Goal: Task Accomplishment & Management: Use online tool/utility

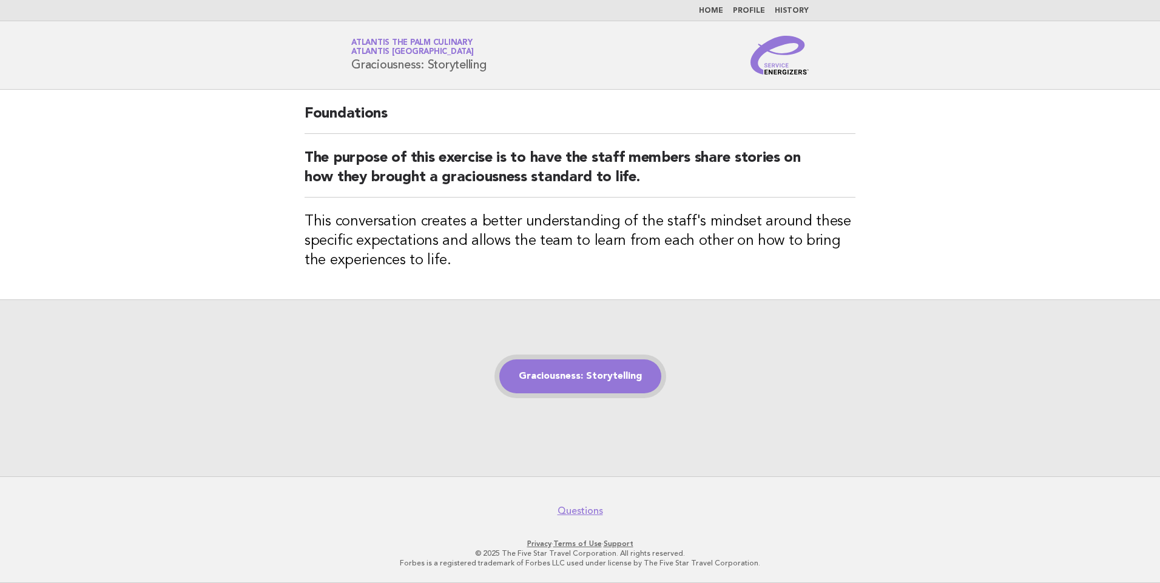
click at [597, 377] on link "Graciousness: Storytelling" at bounding box center [580, 377] width 162 height 34
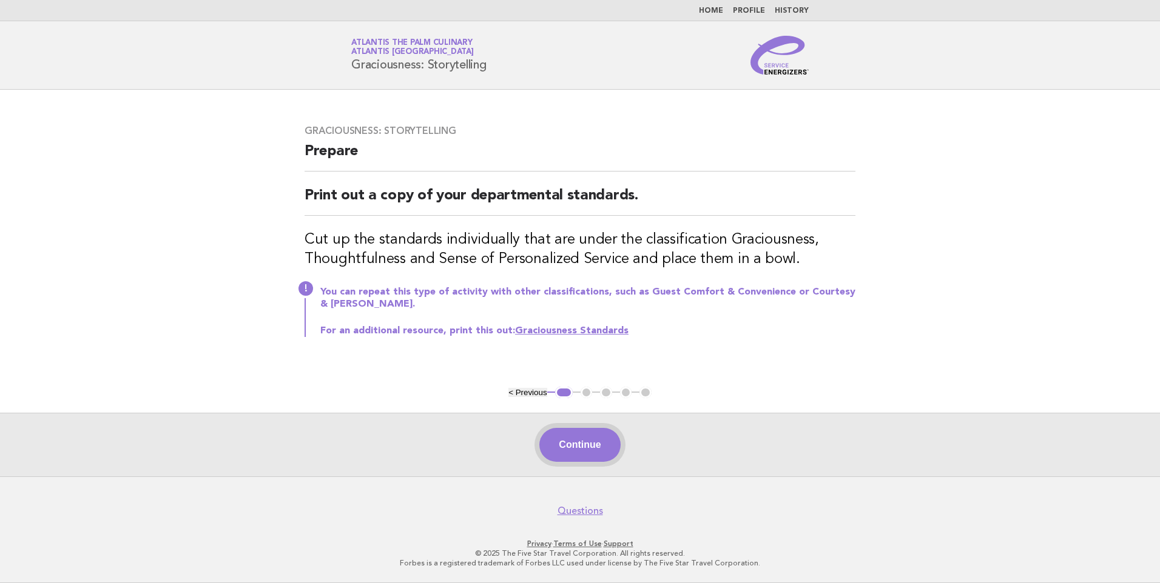
click at [581, 443] on button "Continue" at bounding box center [579, 445] width 81 height 34
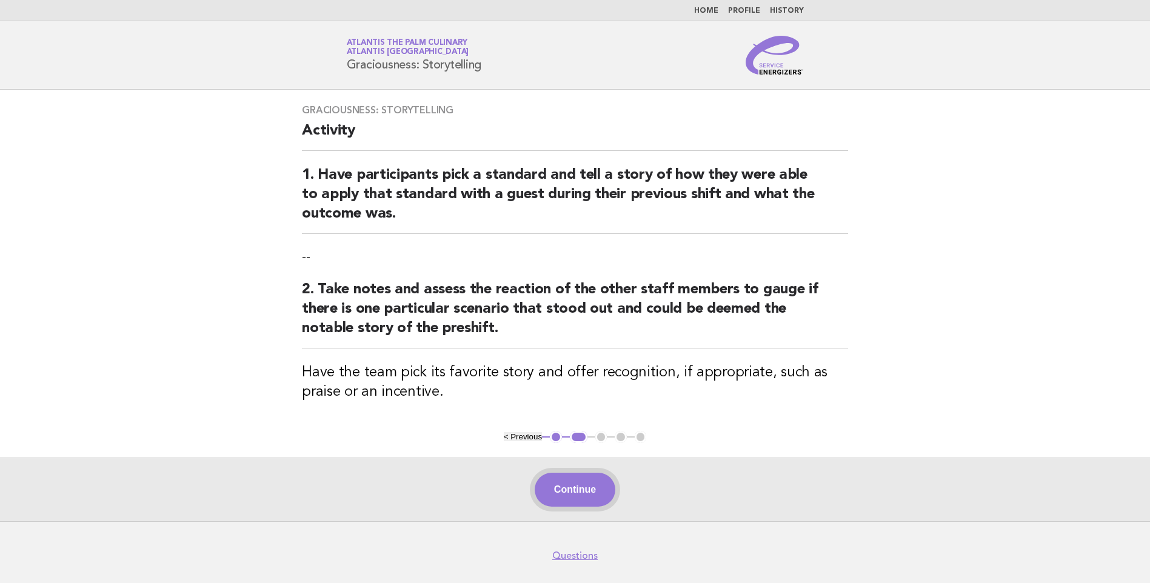
click at [573, 486] on button "Continue" at bounding box center [575, 490] width 81 height 34
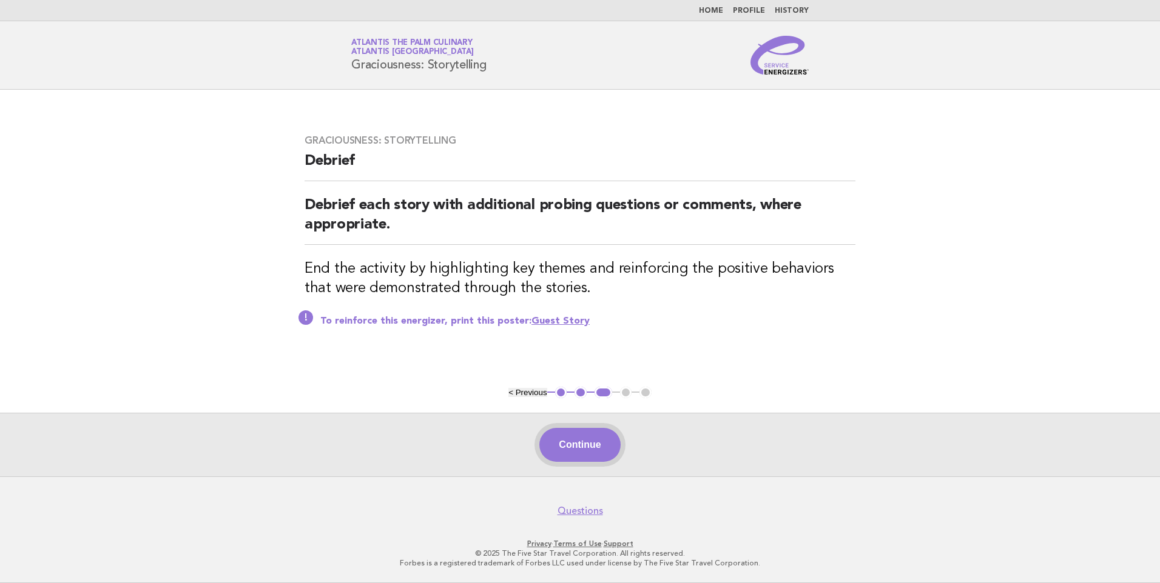
click at [602, 443] on button "Continue" at bounding box center [579, 445] width 81 height 34
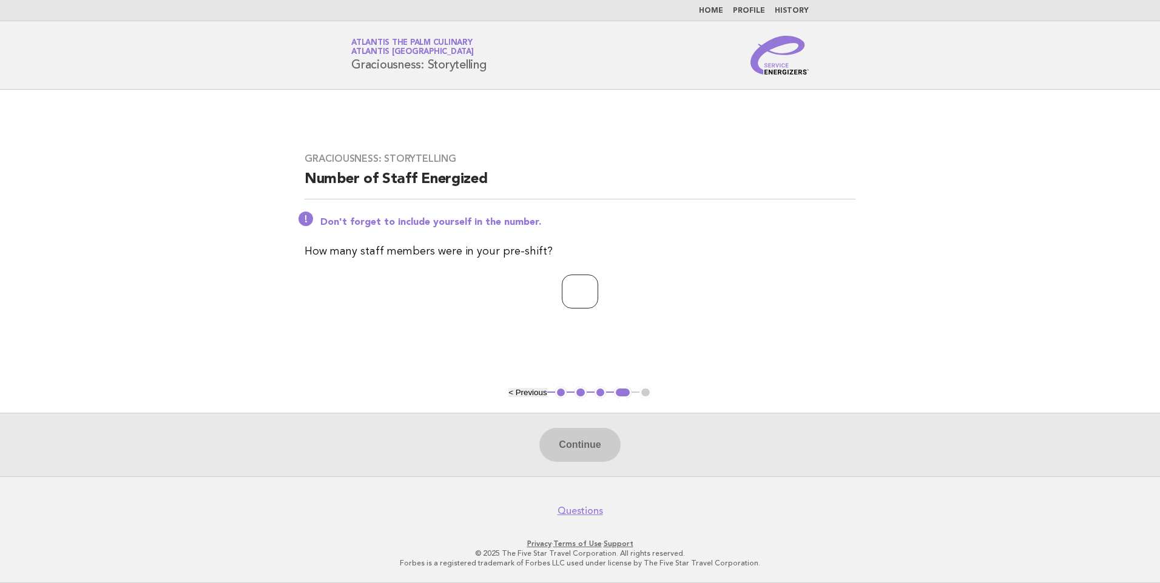
click at [580, 293] on input "number" at bounding box center [580, 292] width 36 height 34
type input "**"
click at [597, 455] on button "Continue" at bounding box center [579, 445] width 81 height 34
